Goal: Task Accomplishment & Management: Complete application form

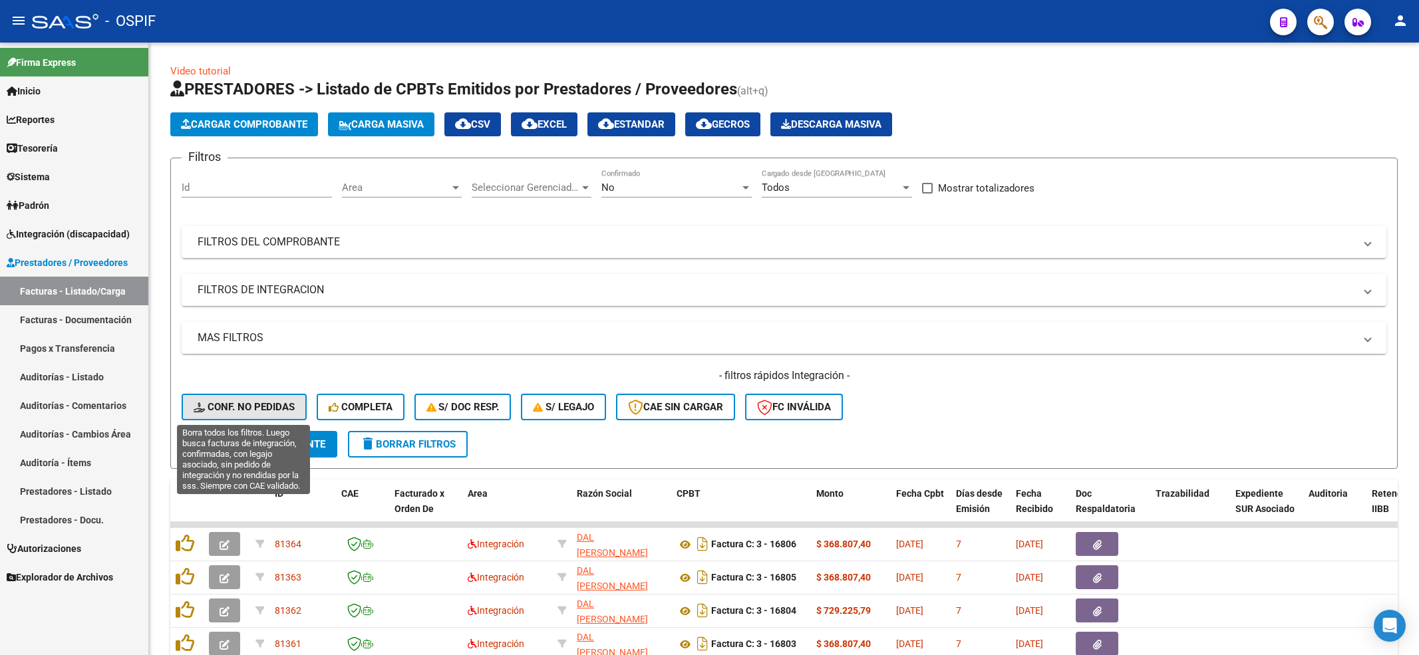
click at [240, 403] on span "Conf. no pedidas" at bounding box center [244, 407] width 101 height 12
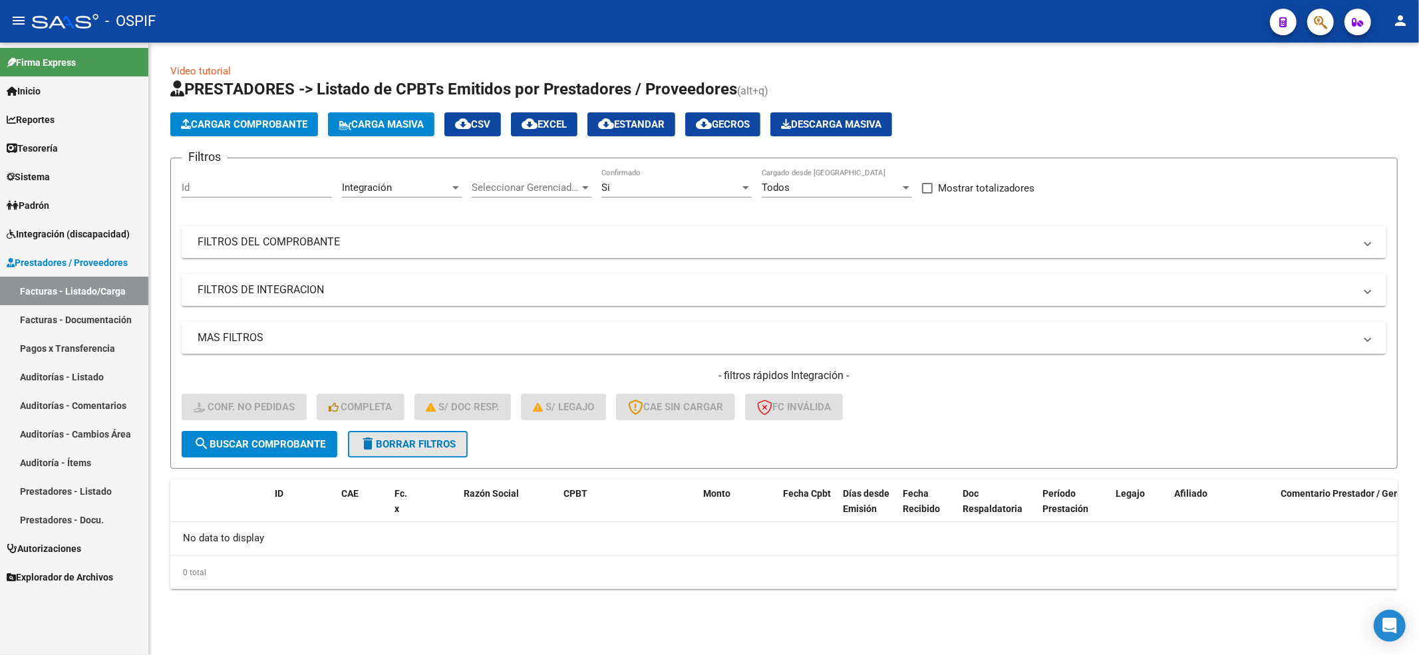
click at [440, 453] on button "delete Borrar Filtros" at bounding box center [408, 444] width 120 height 27
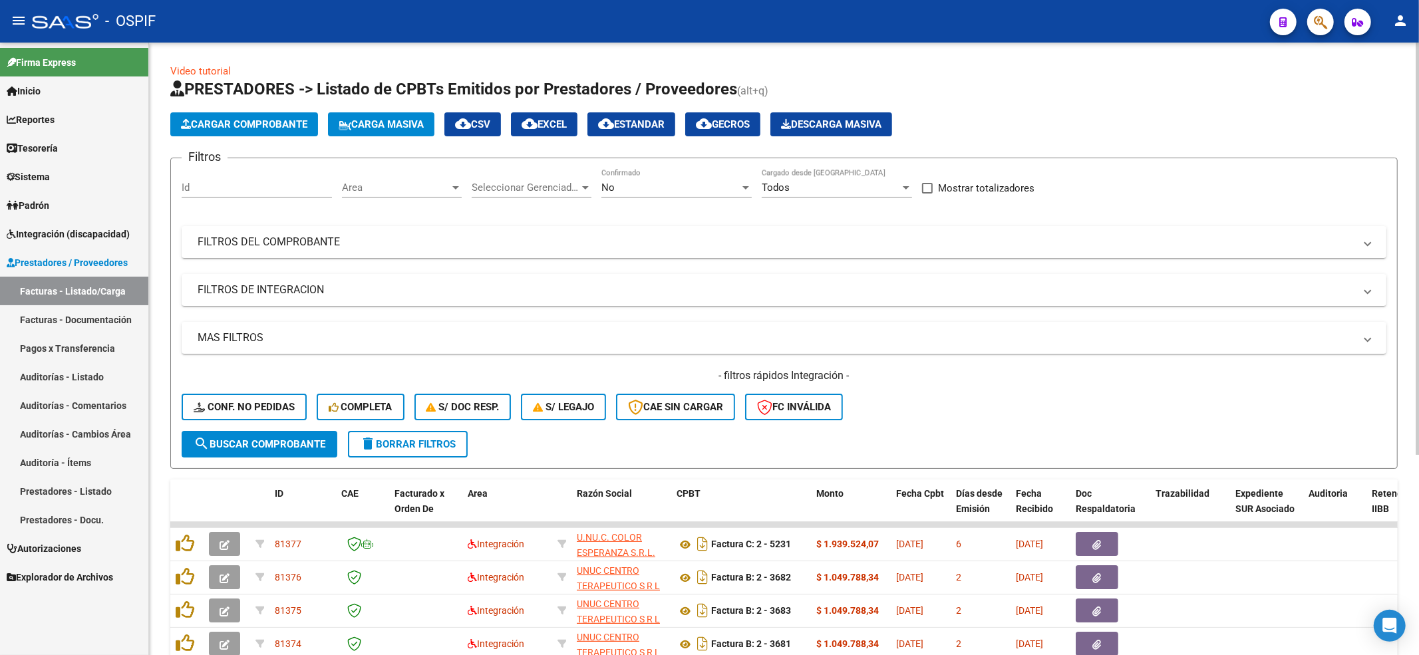
click at [214, 411] on span "Conf. no pedidas" at bounding box center [244, 407] width 101 height 12
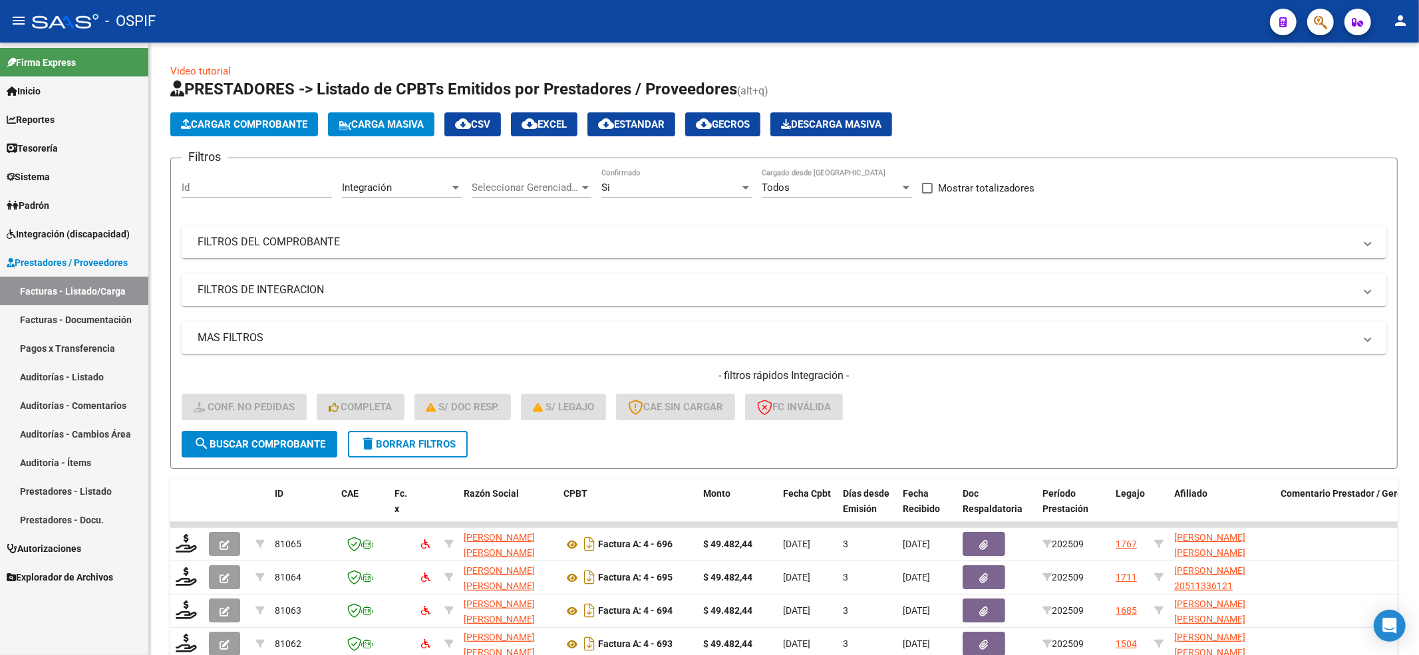
click at [100, 236] on span "Integración (discapacidad)" at bounding box center [68, 234] width 123 height 15
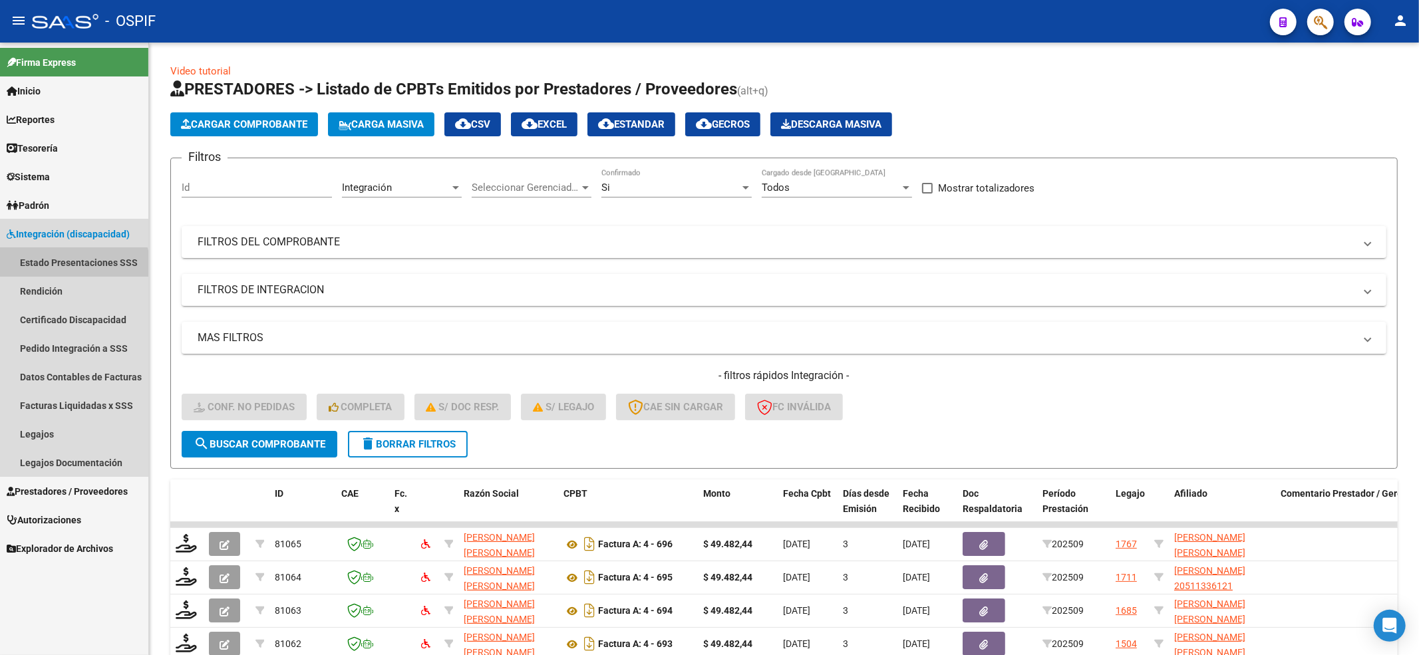
click at [65, 271] on link "Estado Presentaciones SSS" at bounding box center [74, 262] width 148 height 29
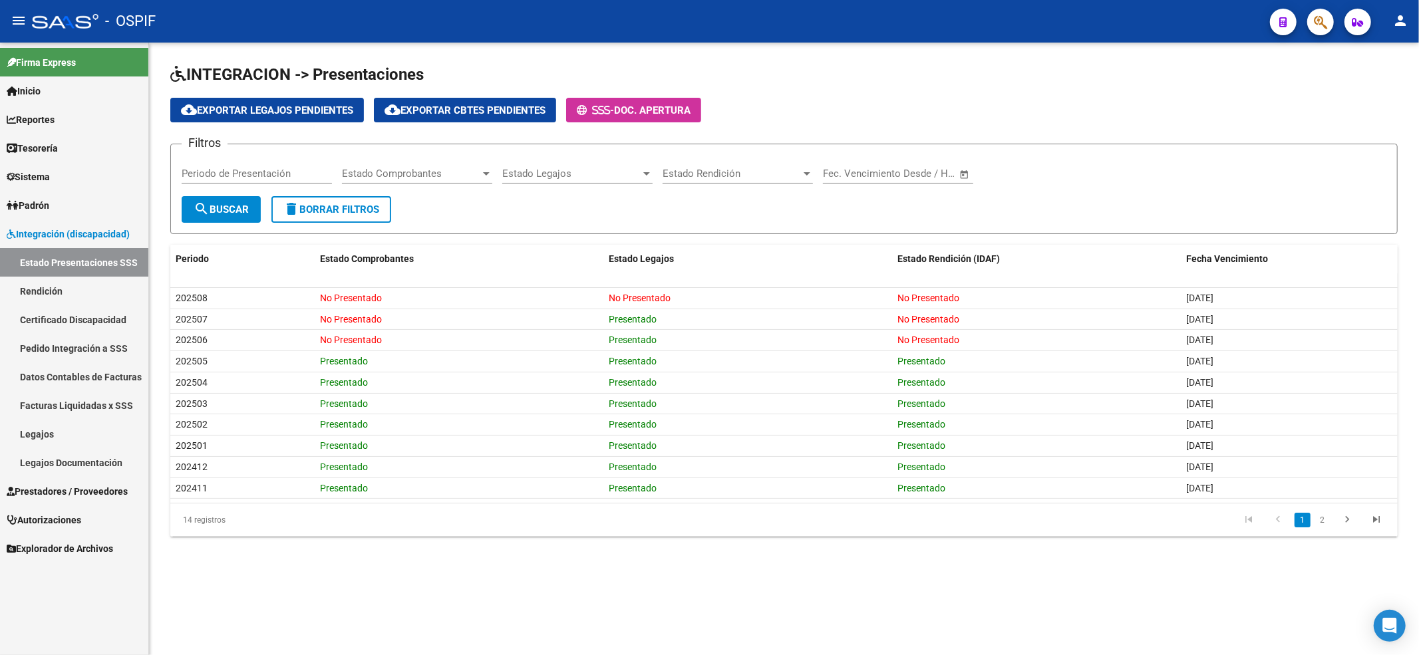
click at [57, 315] on link "Certificado Discapacidad" at bounding box center [74, 319] width 148 height 29
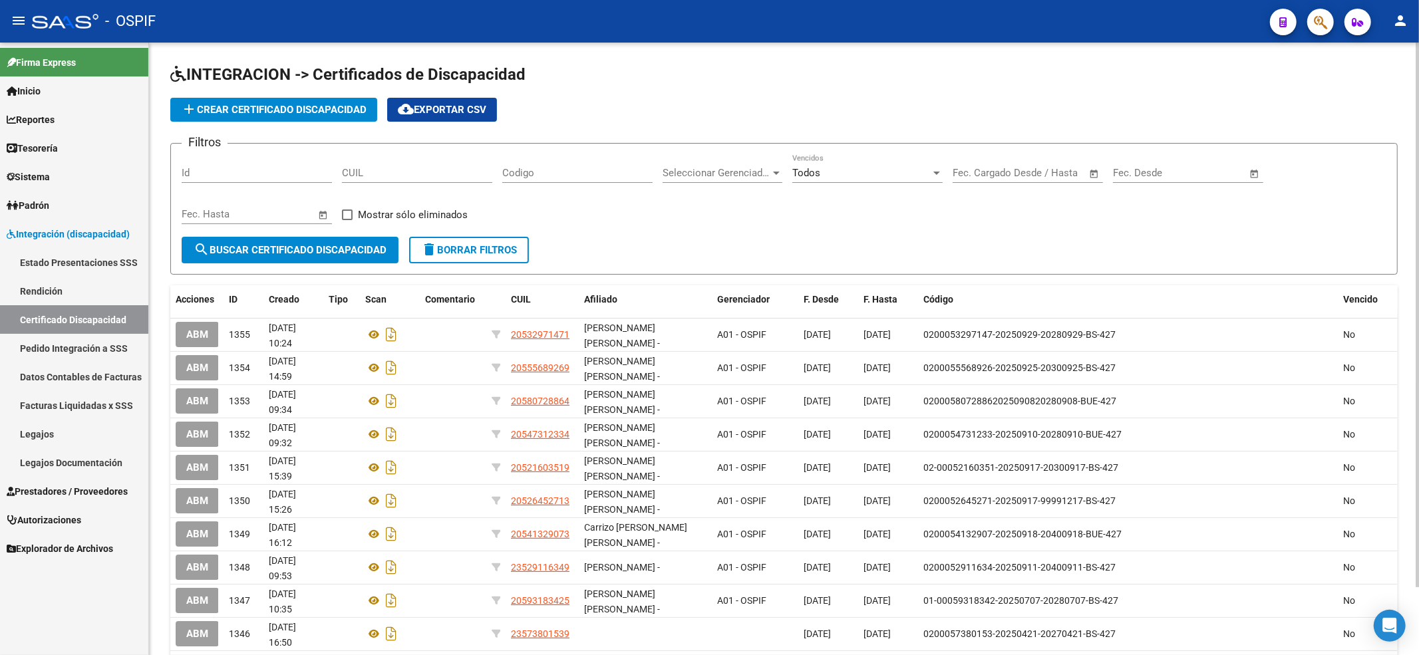
drag, startPoint x: 293, startPoint y: 117, endPoint x: 450, endPoint y: 172, distance: 166.2
click at [547, 162] on app-list-header "INTEGRACION -> Certificados de Discapacidad add Crear Certificado Discapacidad …" at bounding box center [784, 169] width 1228 height 211
click at [435, 176] on input "CUIL" at bounding box center [417, 173] width 150 height 12
paste input "20-54658734-8"
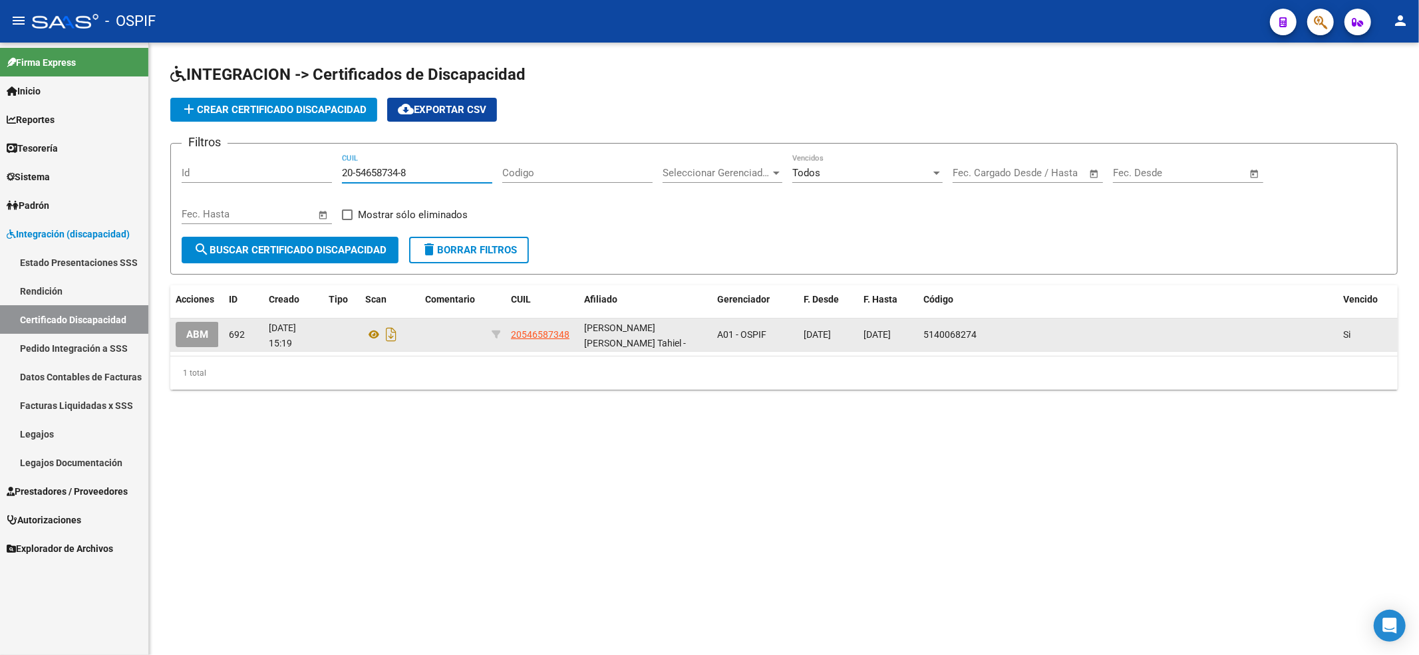
type input "20-54658734-8"
click at [190, 334] on span "ABM" at bounding box center [197, 335] width 22 height 12
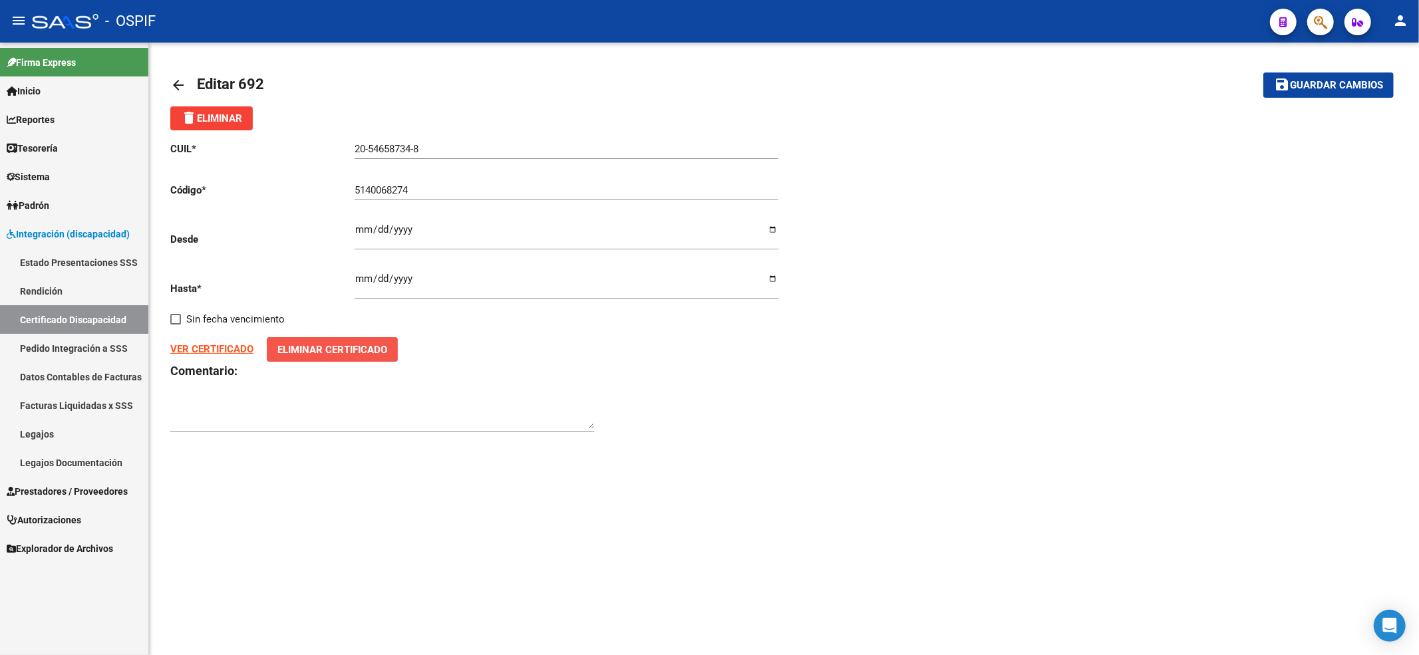
click at [309, 358] on button "Eliminar Certificado" at bounding box center [332, 349] width 131 height 25
click at [491, 158] on div "20-54658734-8 Ingresar el CUIL" at bounding box center [567, 144] width 424 height 29
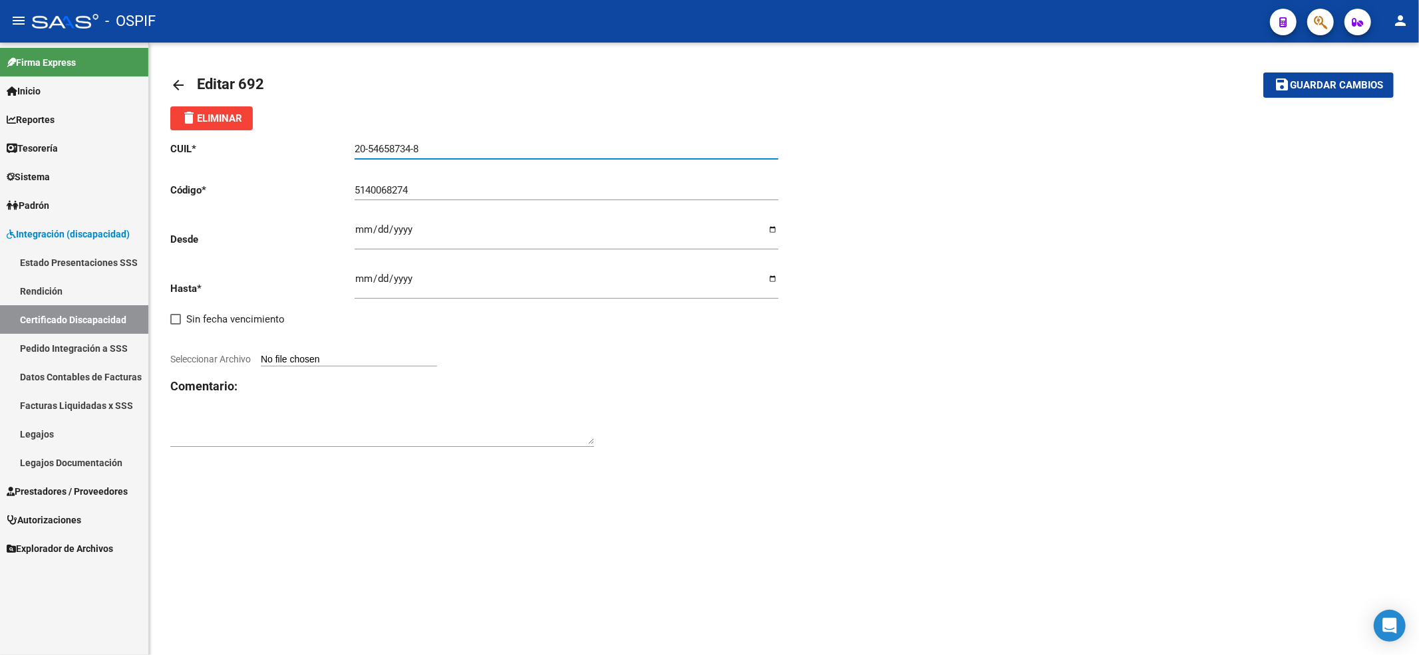
drag, startPoint x: 492, startPoint y: 150, endPoint x: 0, endPoint y: 1, distance: 514.5
click at [0, 177] on mat-sidenav-container "Firma Express Inicio Calendario SSS Instructivos Contacto OS Reportes Egresos D…" at bounding box center [709, 349] width 1419 height 613
paste input "02-00054658-7"
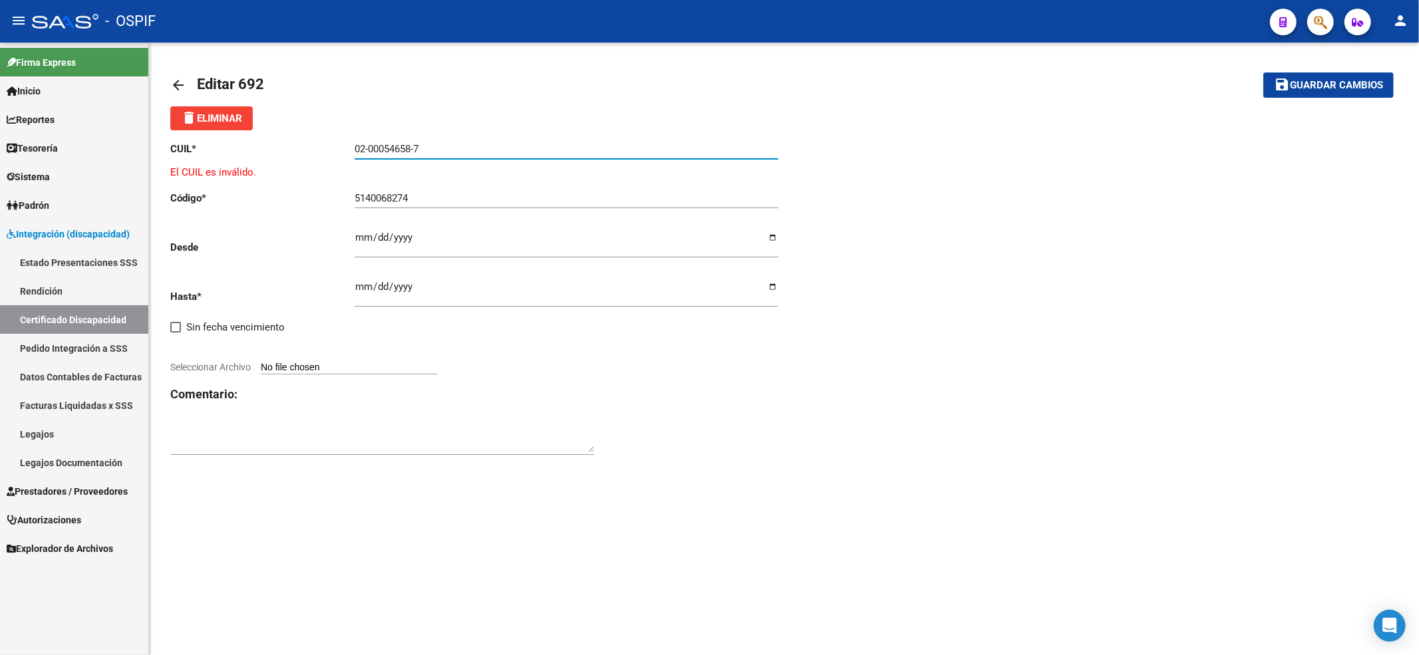
type input "02-00054658-7"
click at [433, 205] on div "5140068274 Ingresar el Codigo" at bounding box center [567, 194] width 424 height 29
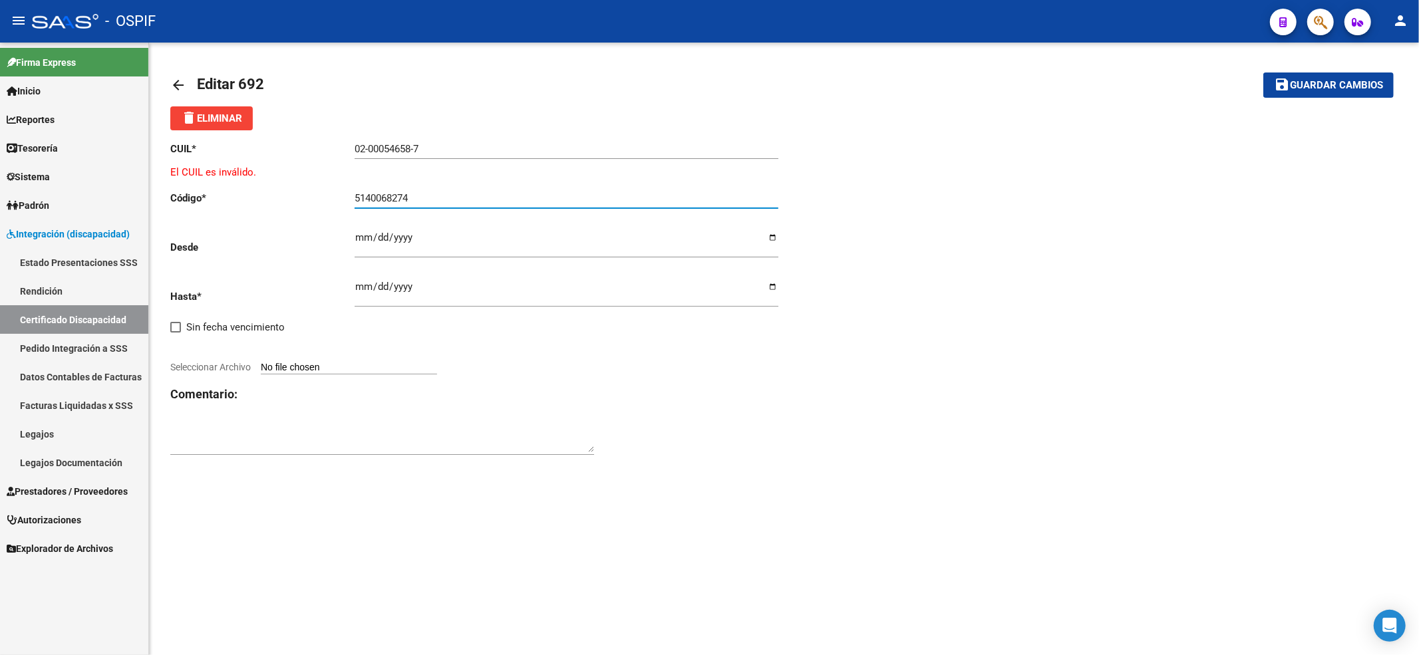
drag, startPoint x: 435, startPoint y: 198, endPoint x: 0, endPoint y: 4, distance: 476.0
click at [0, 188] on mat-sidenav-container "Firma Express Inicio Calendario SSS Instructivos Contacto OS Reportes Egresos D…" at bounding box center [709, 349] width 1419 height 613
paste input "02-00054658734-20251007-20301007-bue-427"
type input "02-00054658734-20251007-20301007-bue-427"
drag, startPoint x: 78, startPoint y: 148, endPoint x: 52, endPoint y: 0, distance: 150.0
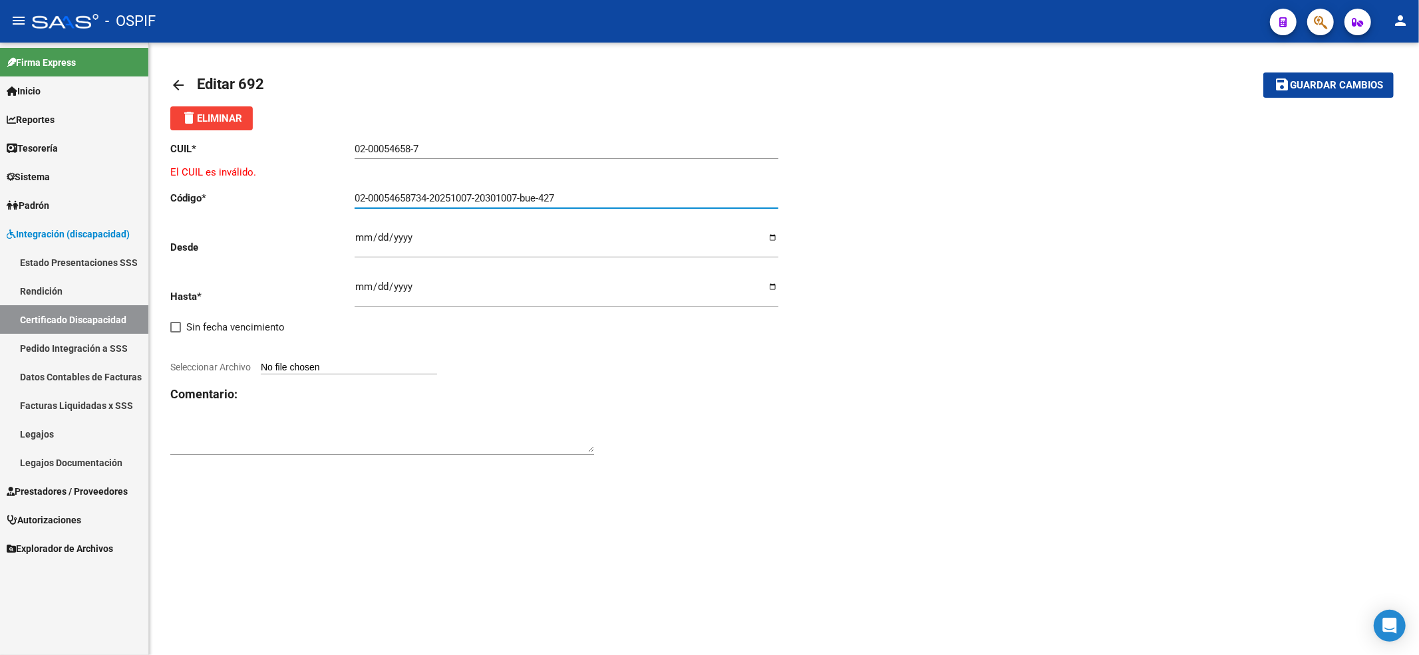
click at [40, 134] on mat-sidenav-container "Firma Express Inicio Calendario SSS Instructivos Contacto OS Reportes Egresos D…" at bounding box center [709, 349] width 1419 height 613
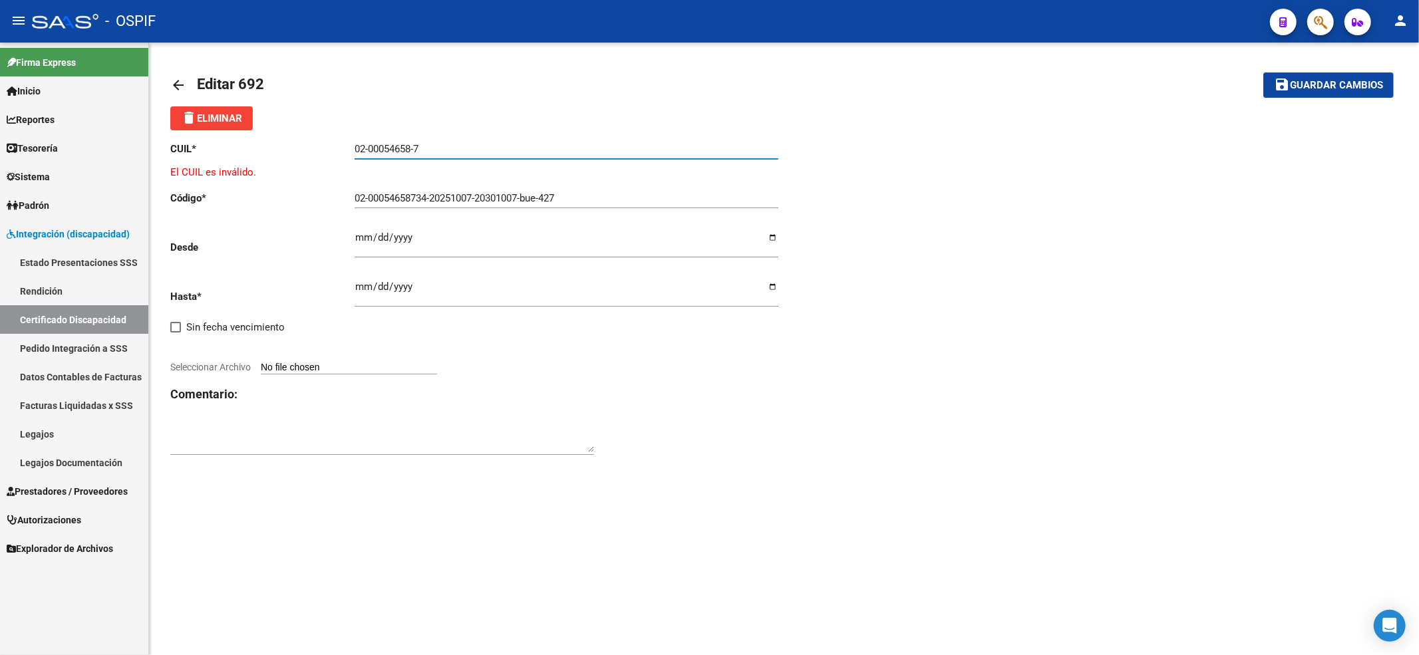
paste input "20-54658734-8"
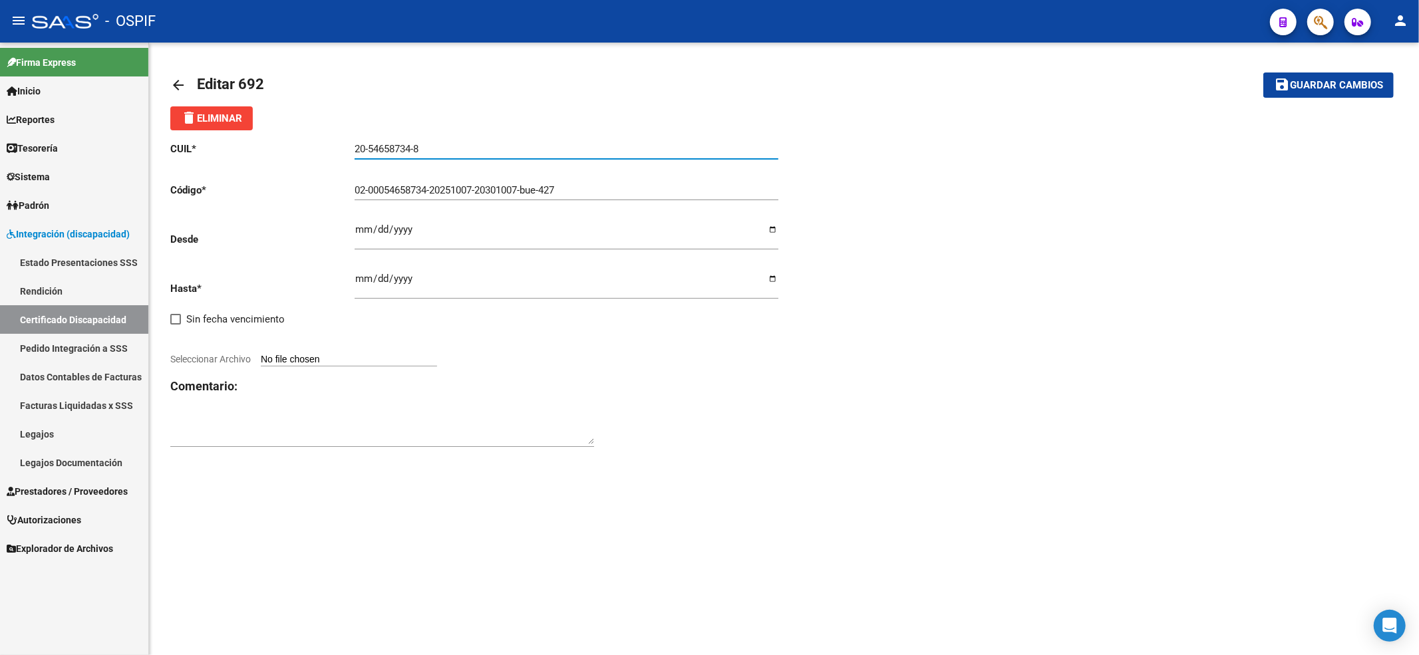
type input "20-54658734-8"
click at [369, 222] on div "[DATE] Ingresar fec. Desde" at bounding box center [567, 231] width 424 height 37
type input "[DATE]"
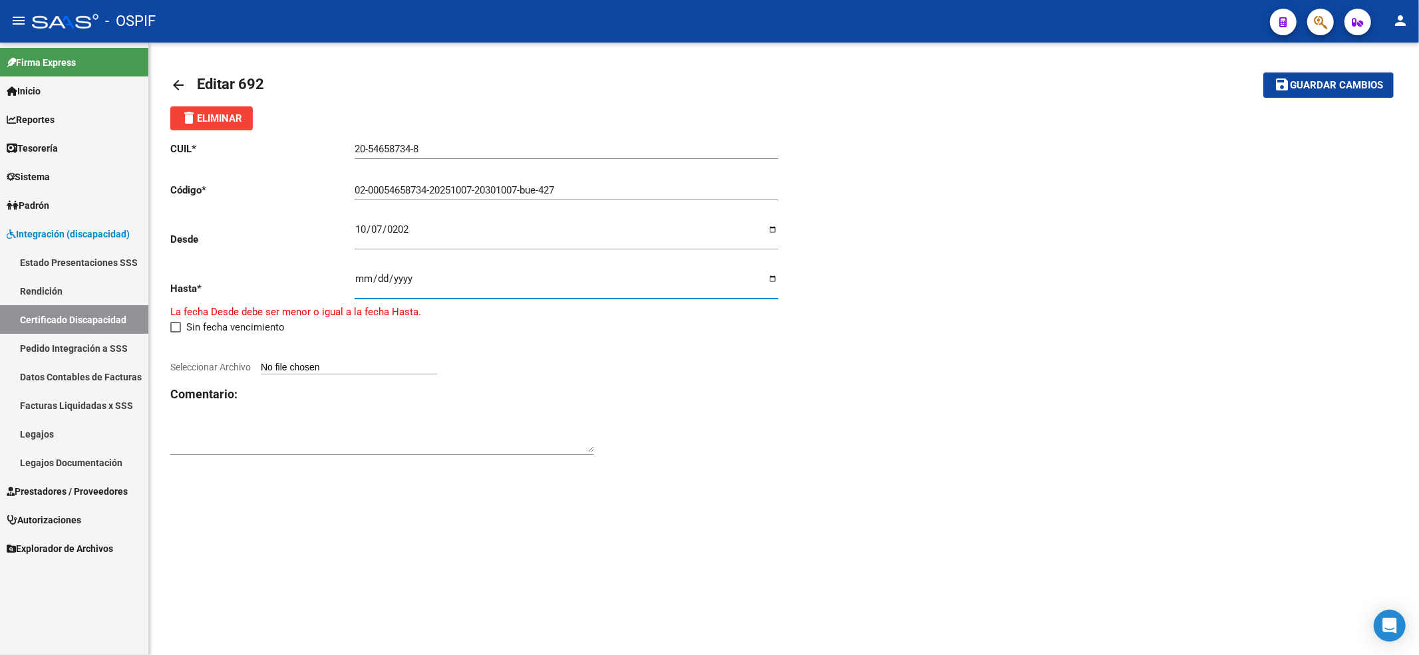
click at [359, 282] on input "[DATE]" at bounding box center [567, 283] width 424 height 21
type input "[DATE]"
click at [418, 365] on input "Seleccionar Archivo" at bounding box center [349, 360] width 176 height 13
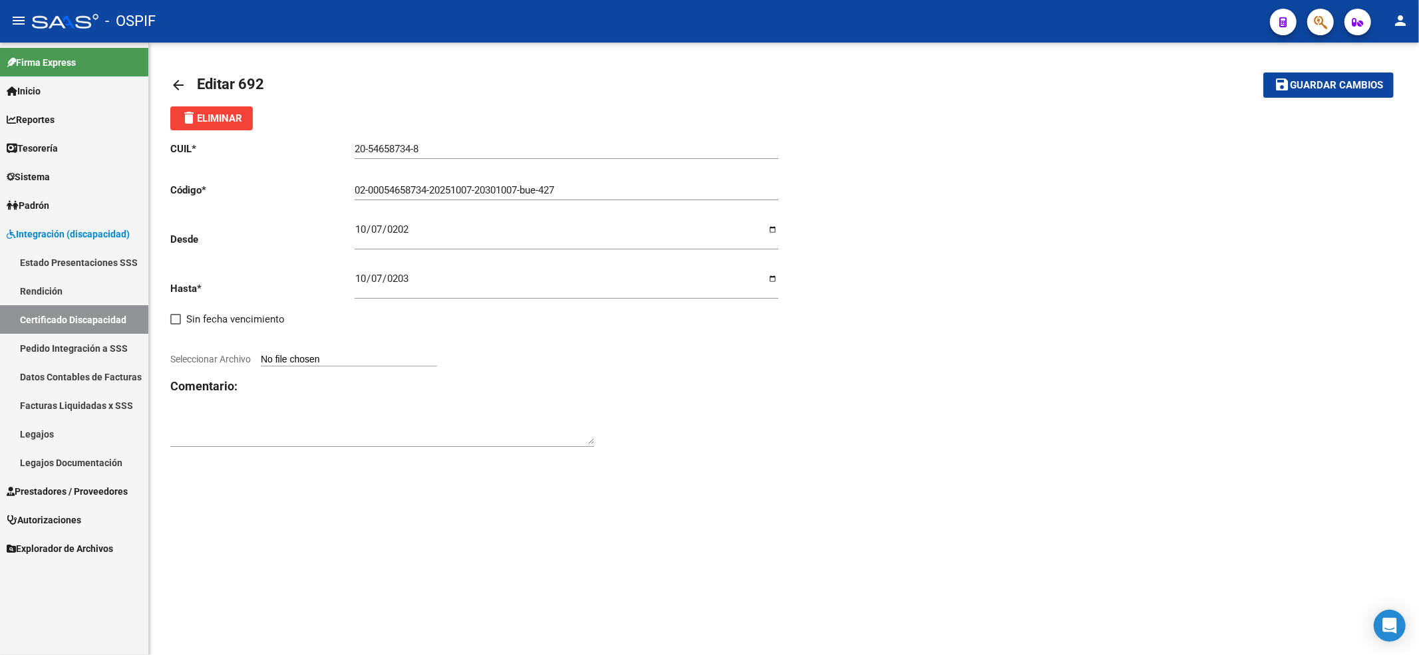
type input "C:\fakepath\[PERSON_NAME] [PERSON_NAME] tahiel vto 2030.jpeg"
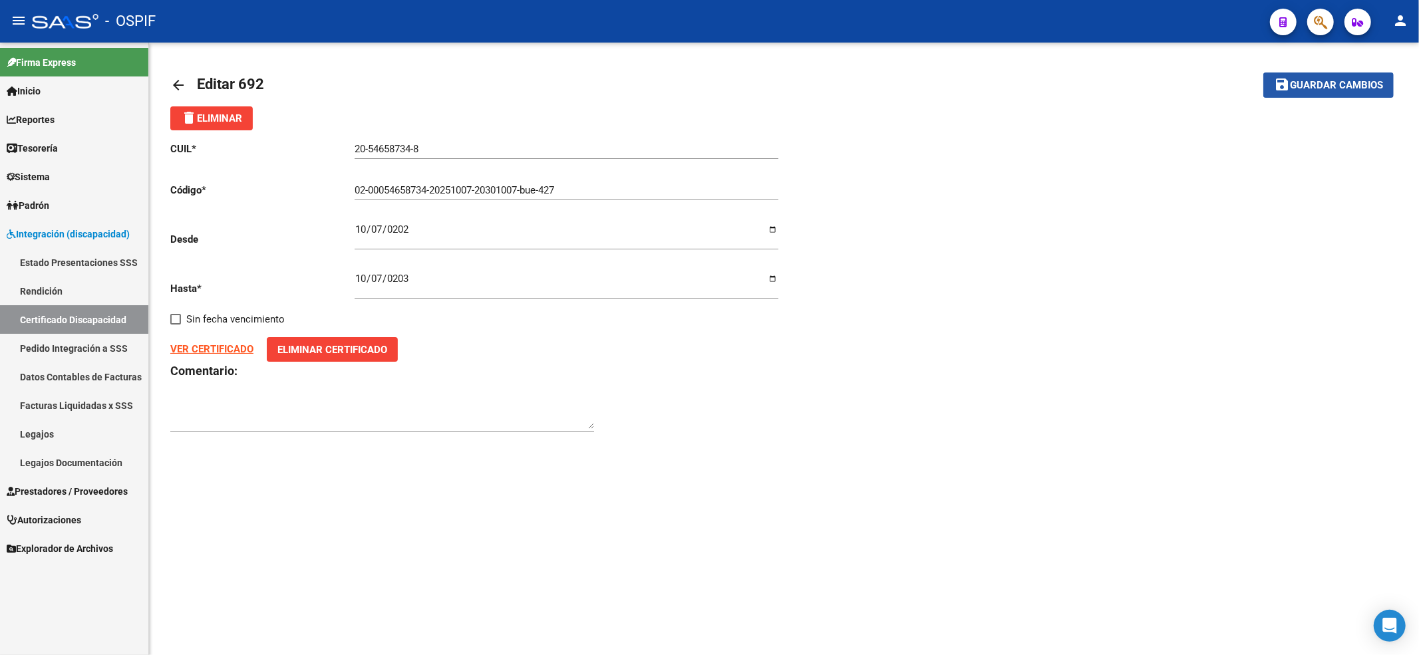
click at [1331, 93] on button "save Guardar cambios" at bounding box center [1329, 85] width 130 height 25
type input "0200054658734-20251007-20301007-bue-427"
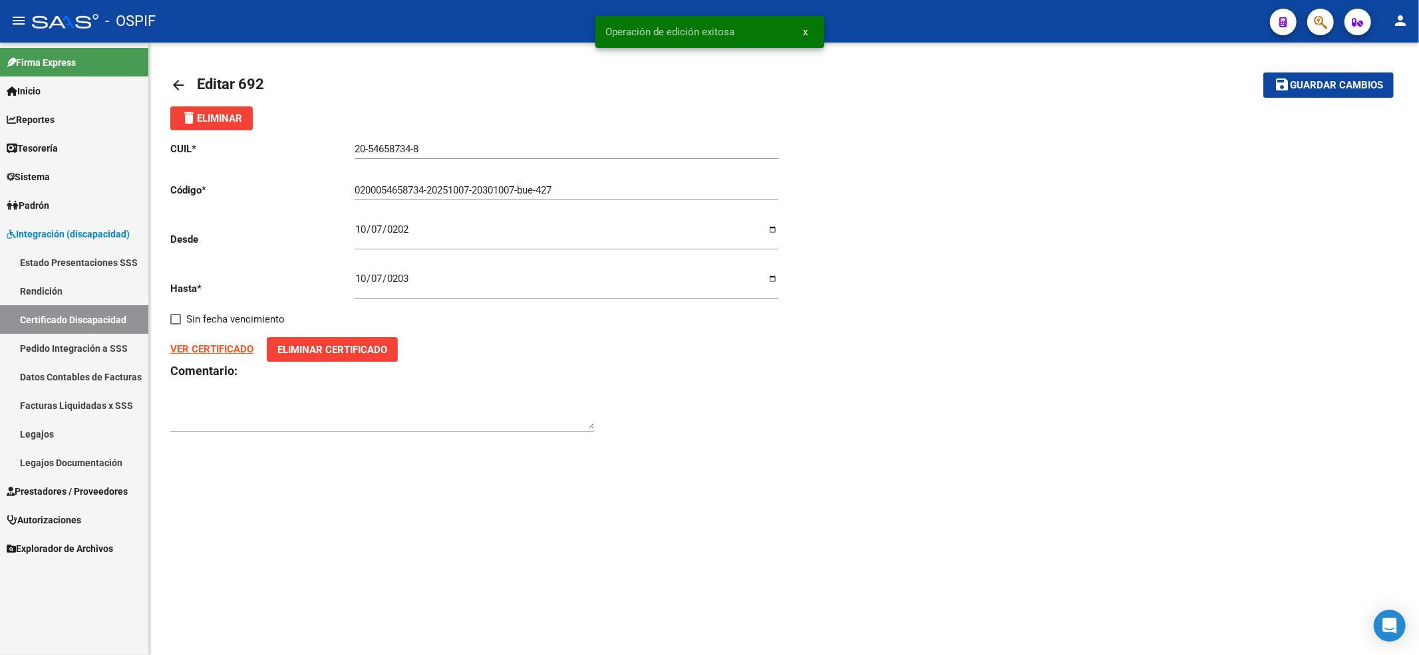
click at [93, 482] on link "Prestadores / Proveedores" at bounding box center [74, 491] width 148 height 29
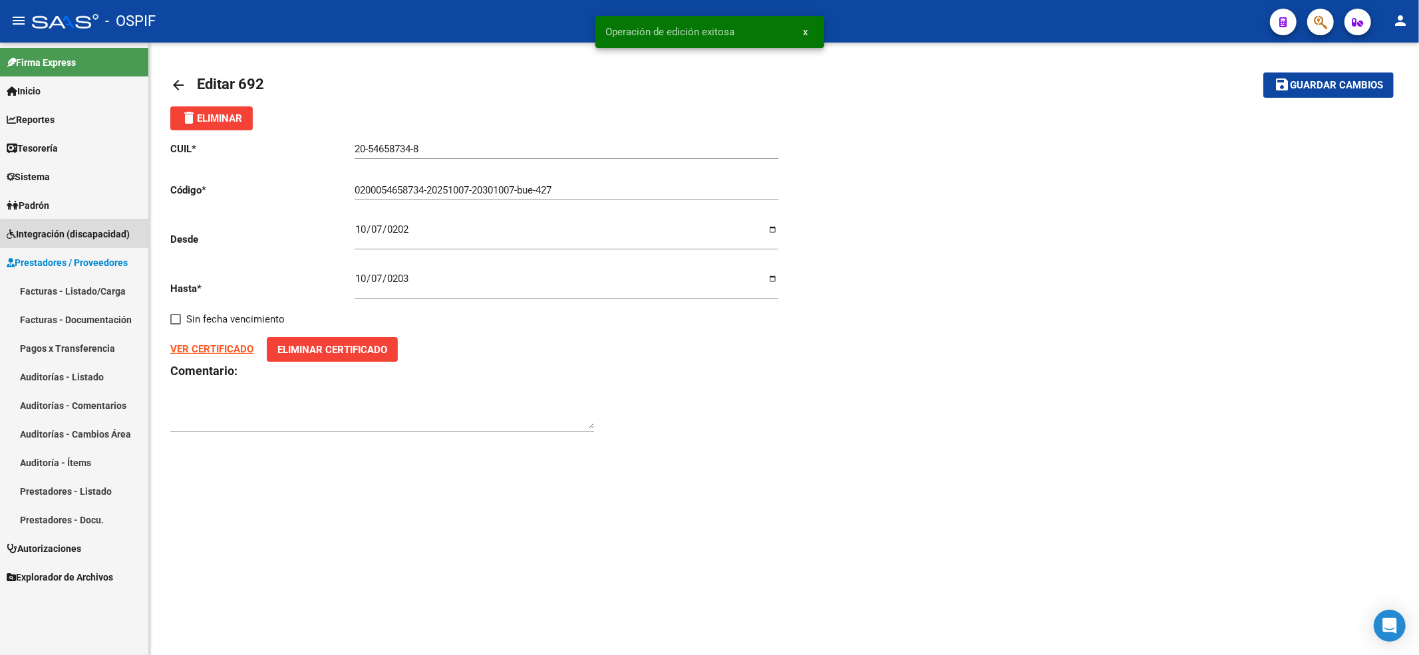
click at [80, 238] on span "Integración (discapacidad)" at bounding box center [68, 234] width 123 height 15
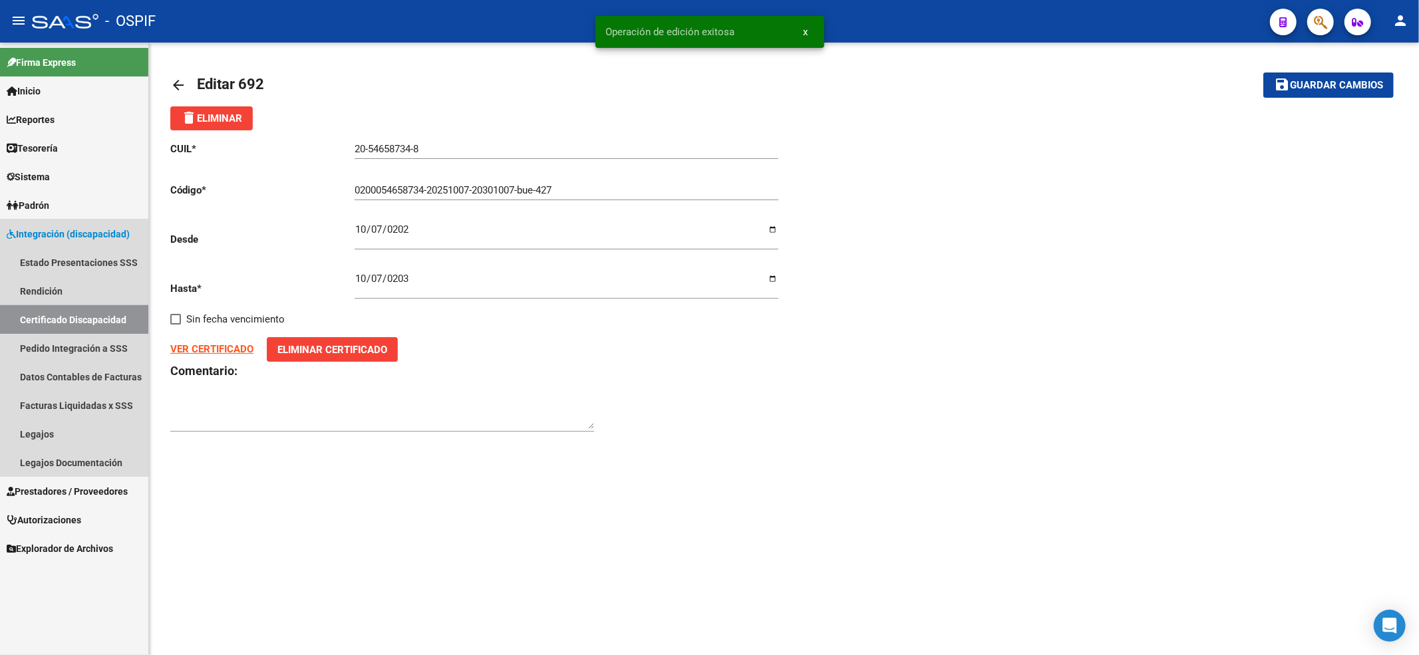
click at [65, 314] on link "Certificado Discapacidad" at bounding box center [74, 319] width 148 height 29
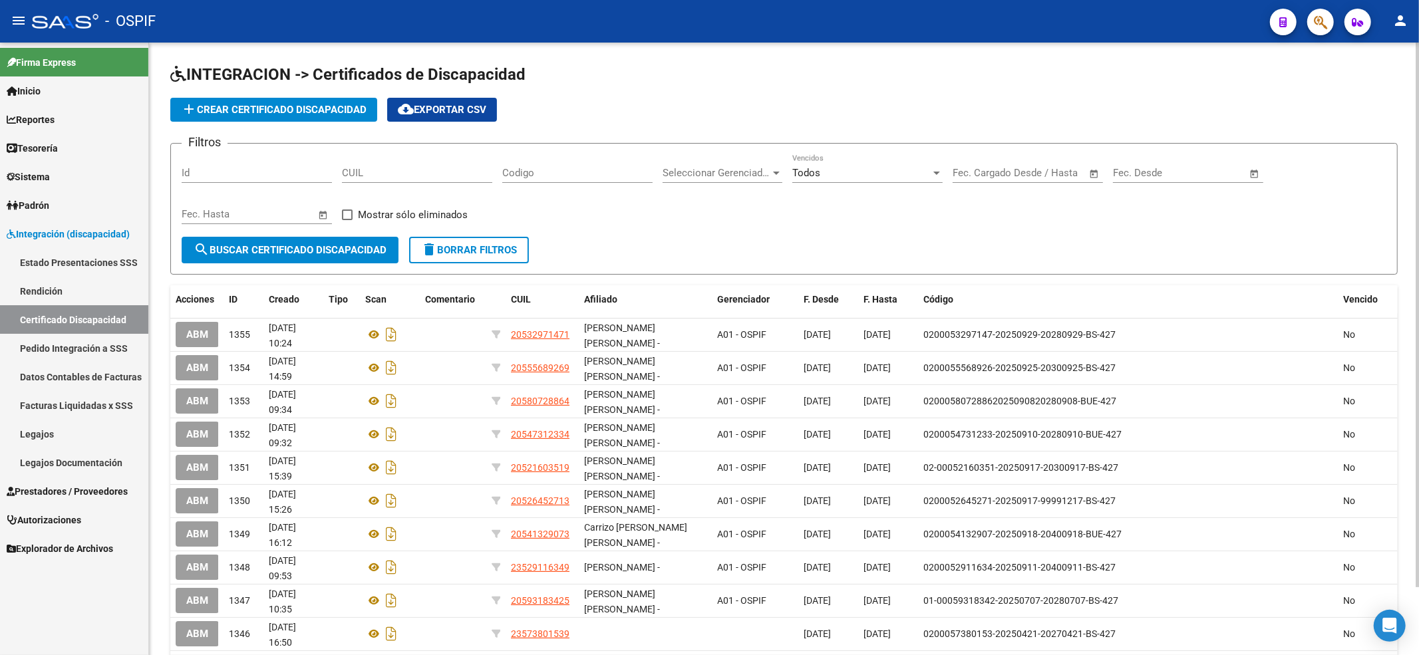
click at [419, 178] on input "CUIL" at bounding box center [417, 173] width 150 height 12
paste input "20-54658734-8"
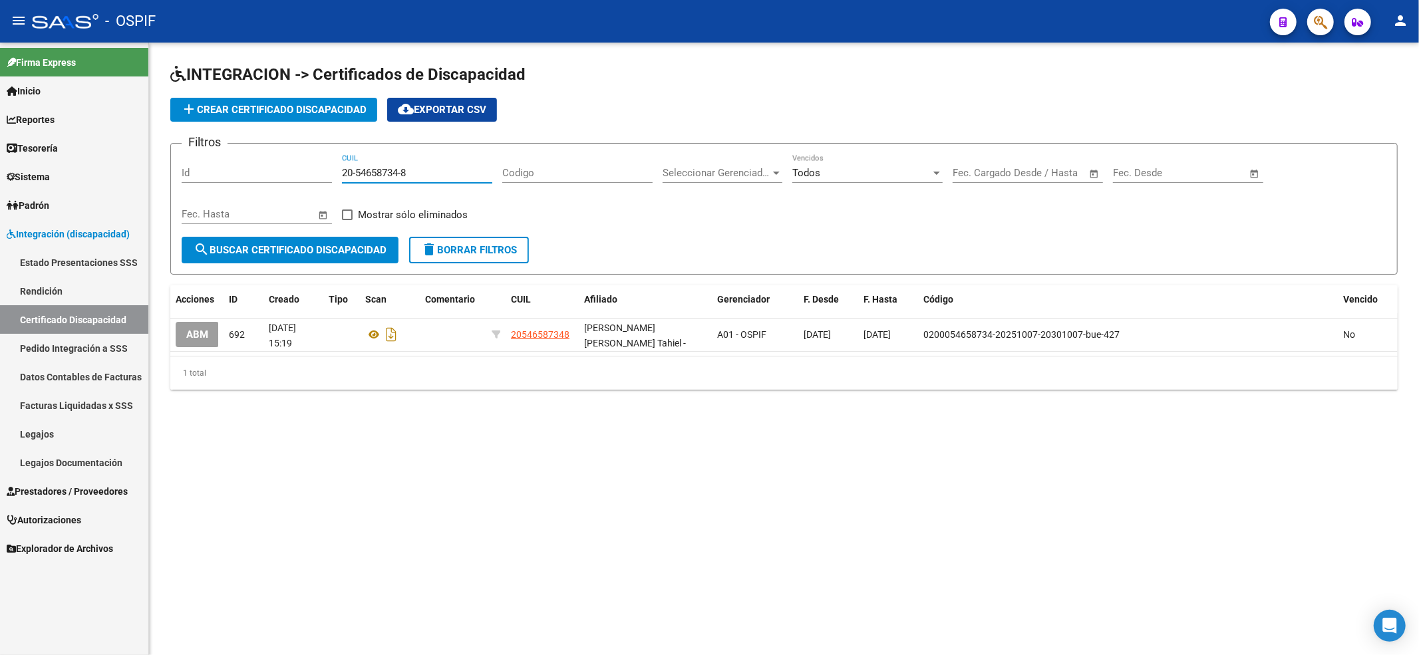
type input "20-54658734-8"
click at [46, 506] on link "Autorizaciones" at bounding box center [74, 520] width 148 height 29
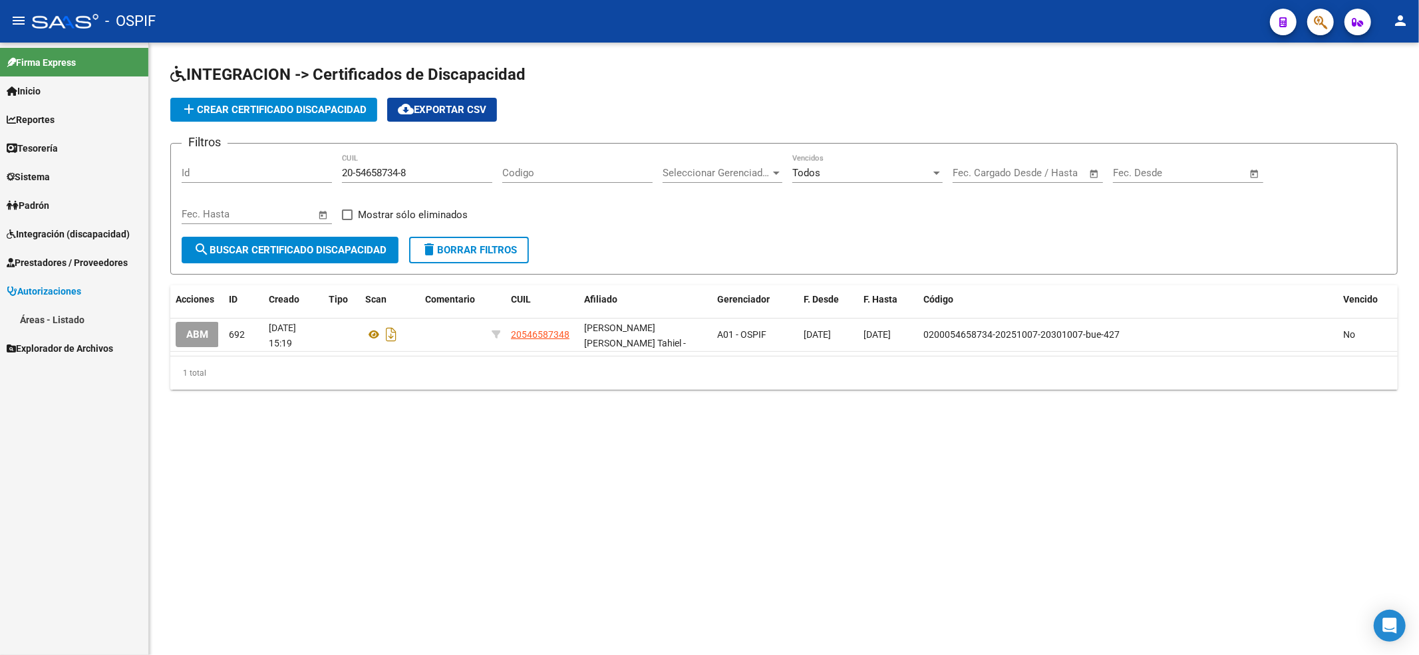
click at [43, 479] on div "Firma Express Inicio Calendario SSS Instructivos Contacto OS Reportes Egresos D…" at bounding box center [74, 349] width 148 height 613
click at [41, 267] on span "Prestadores / Proveedores" at bounding box center [67, 263] width 121 height 15
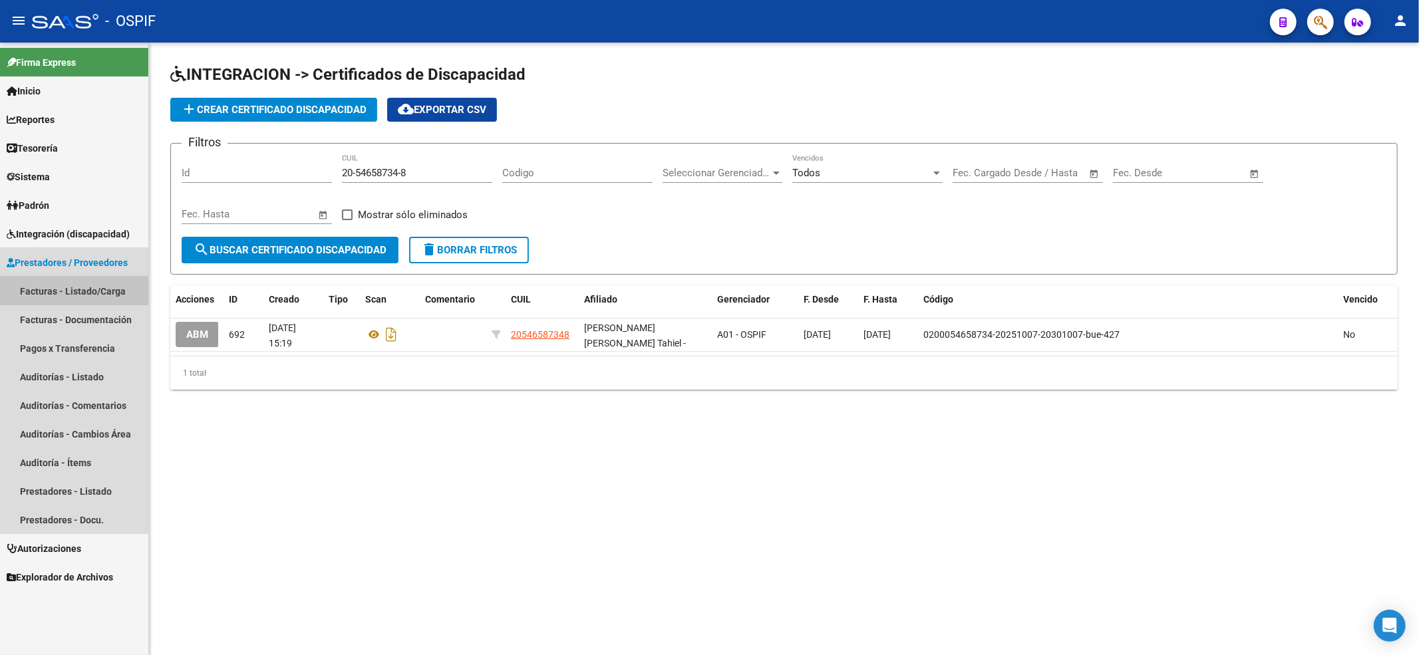
click at [54, 290] on link "Facturas - Listado/Carga" at bounding box center [74, 291] width 148 height 29
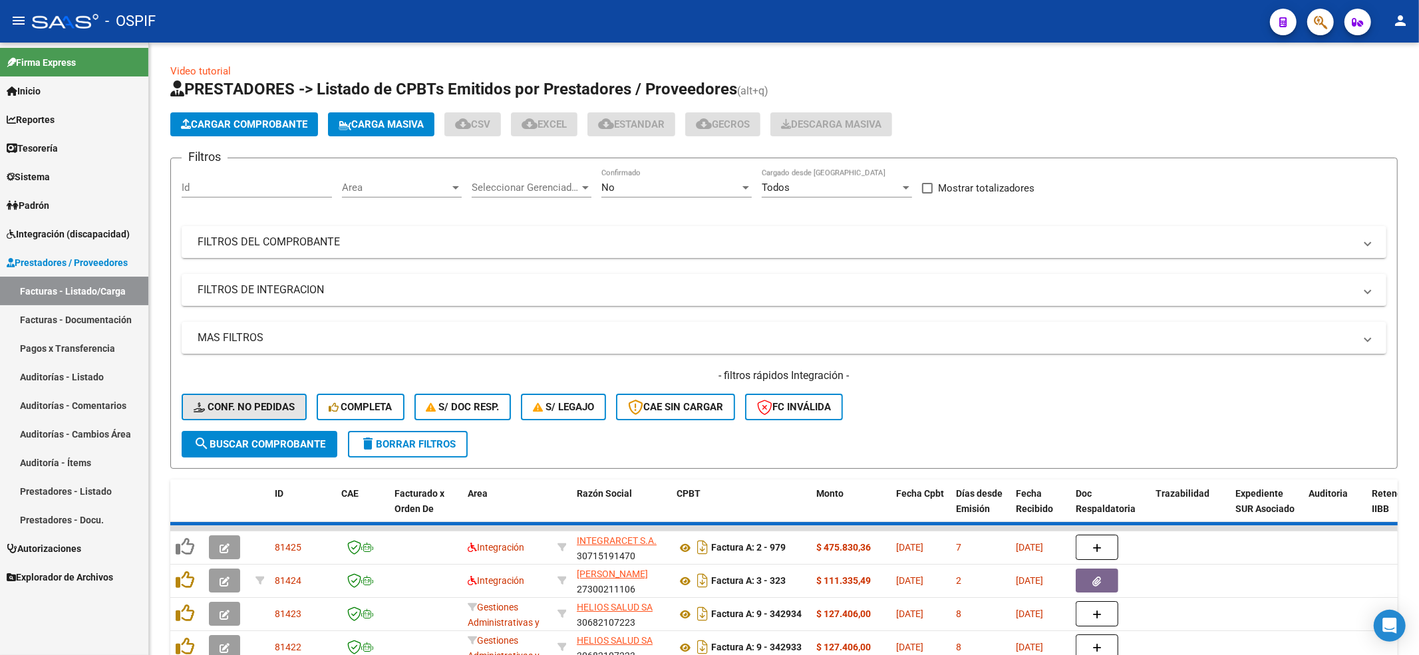
click at [206, 403] on icon at bounding box center [201, 408] width 14 height 10
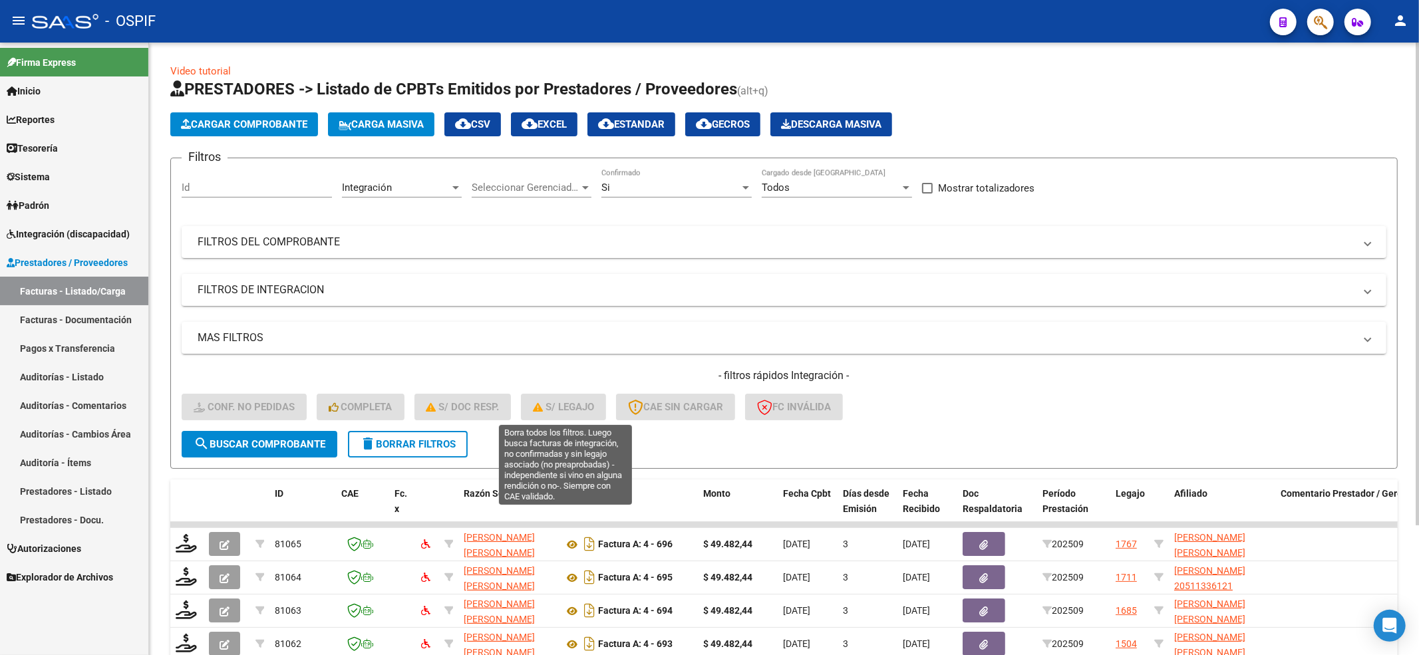
scroll to position [165, 0]
